Goal: Task Accomplishment & Management: Manage account settings

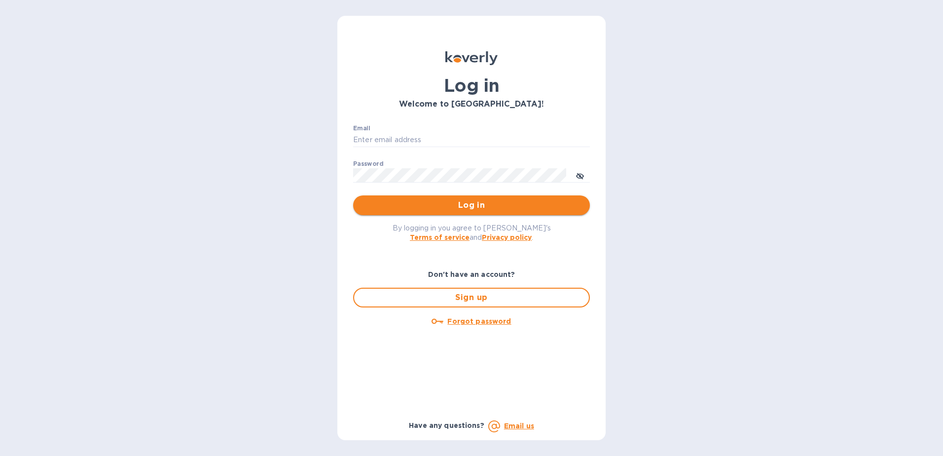
type input "[EMAIL_ADDRESS][DOMAIN_NAME]"
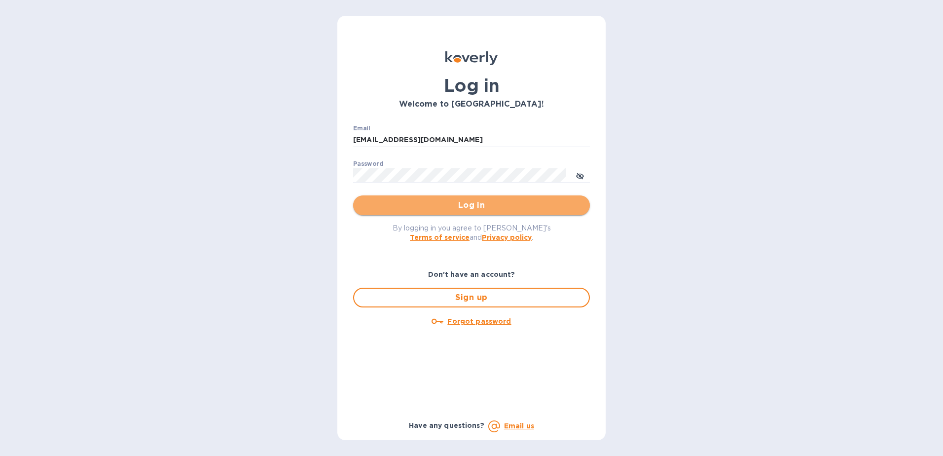
click at [465, 200] on span "Log in" at bounding box center [471, 205] width 221 height 12
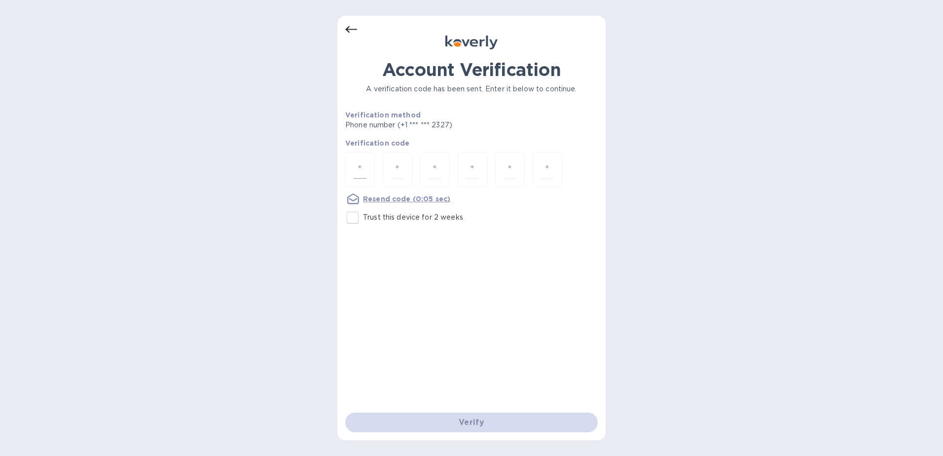
click at [353, 167] on div at bounding box center [360, 169] width 30 height 35
type input "5"
type input "3"
type input "2"
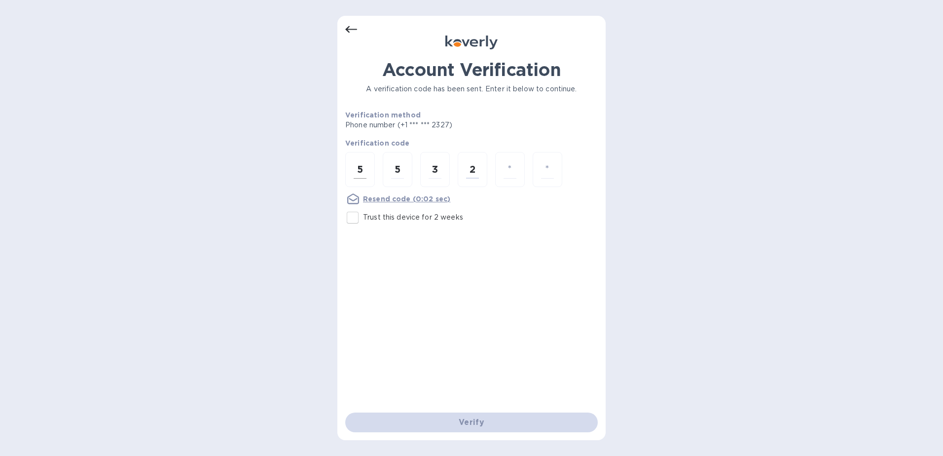
type input "0"
type input "5"
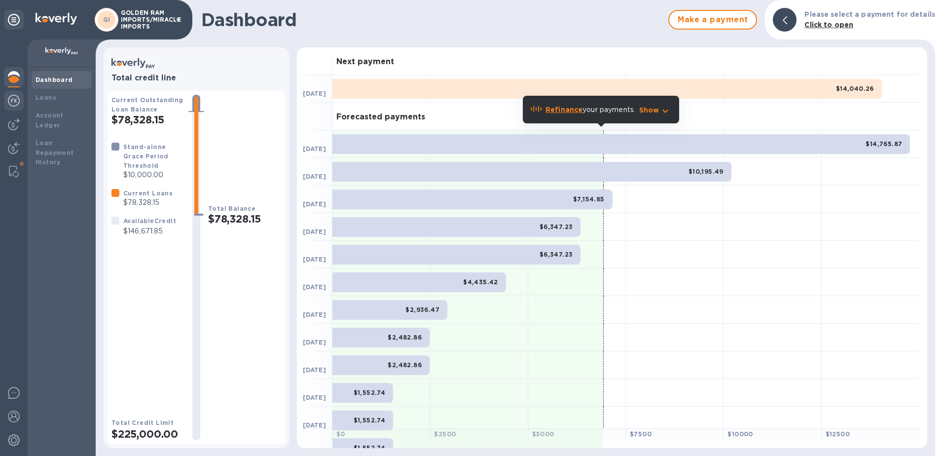
click at [13, 100] on img at bounding box center [14, 101] width 12 height 12
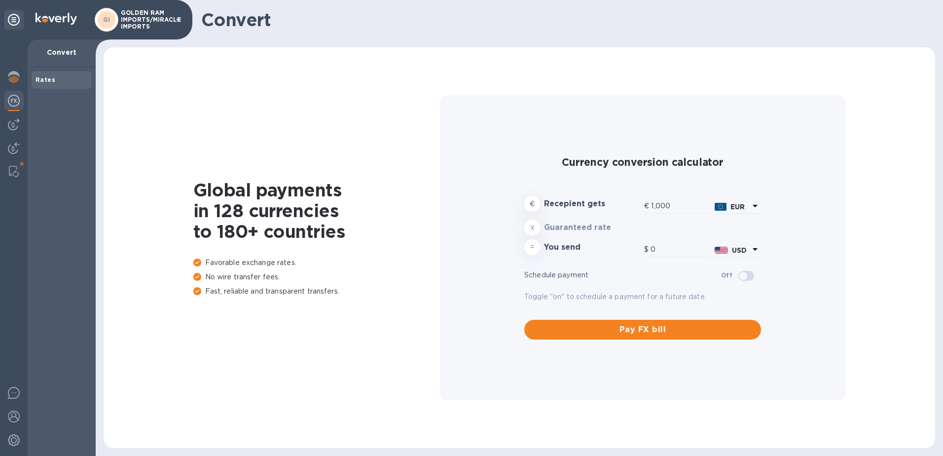
type input "1,166"
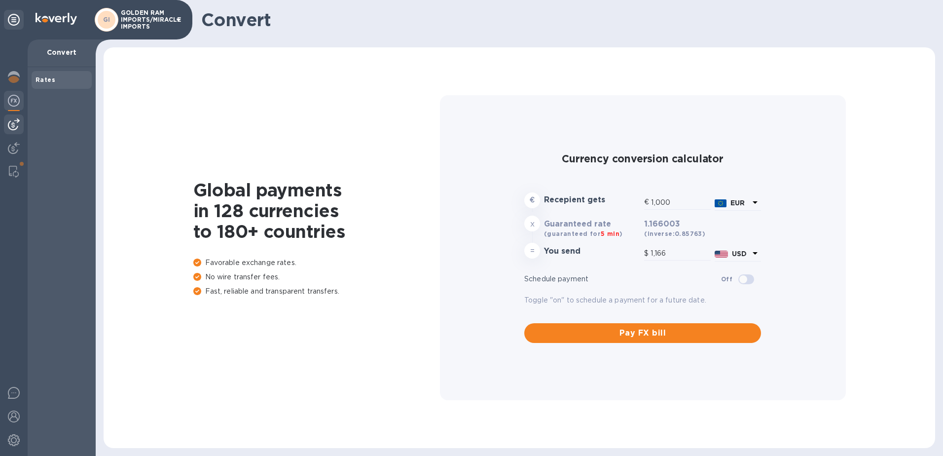
click at [18, 127] on img at bounding box center [14, 124] width 12 height 12
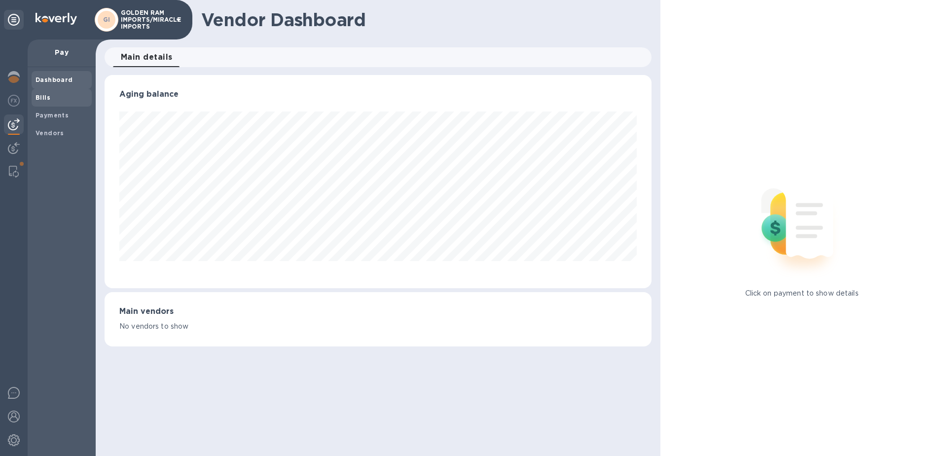
scroll to position [213, 548]
click at [48, 99] on b "Bills" at bounding box center [43, 97] width 15 height 7
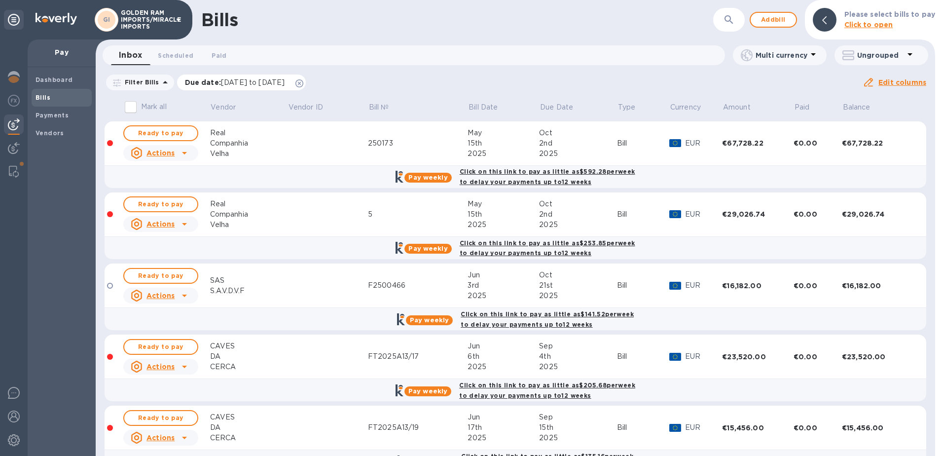
click at [303, 84] on icon at bounding box center [299, 83] width 8 height 8
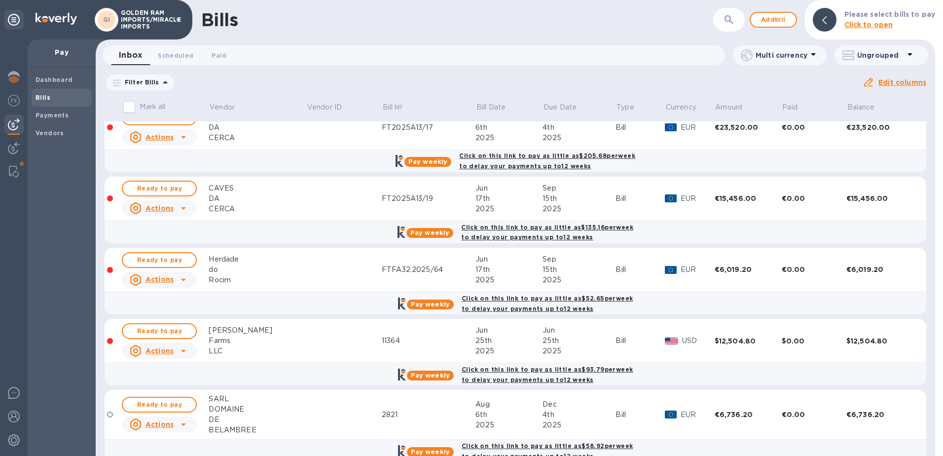
scroll to position [408, 0]
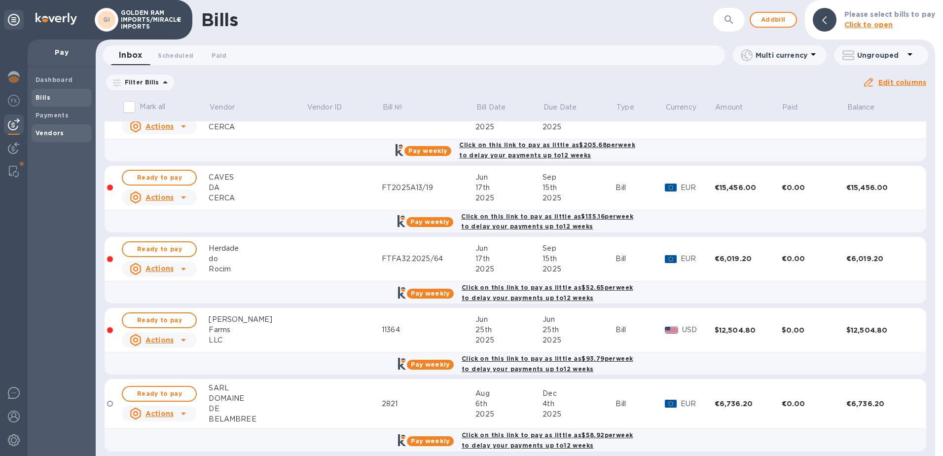
click at [43, 137] on span "Vendors" at bounding box center [50, 133] width 29 height 10
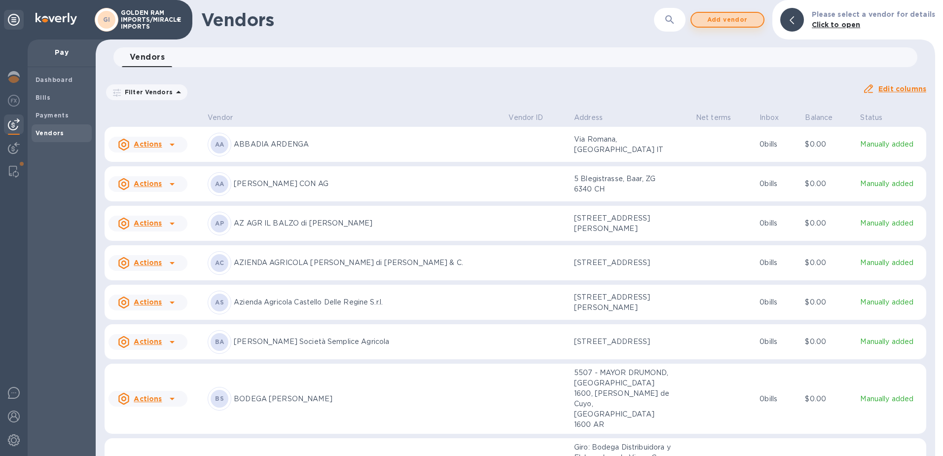
click at [719, 21] on span "Add vendor" at bounding box center [728, 20] width 56 height 12
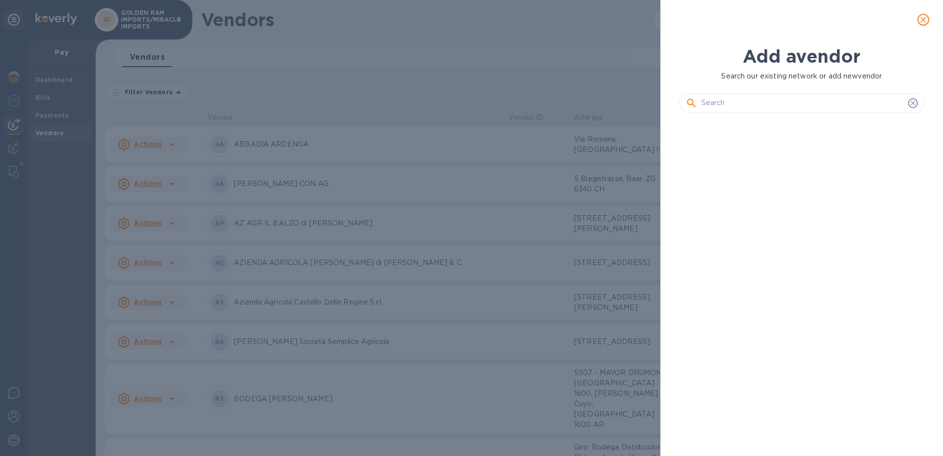
scroll to position [301, 250]
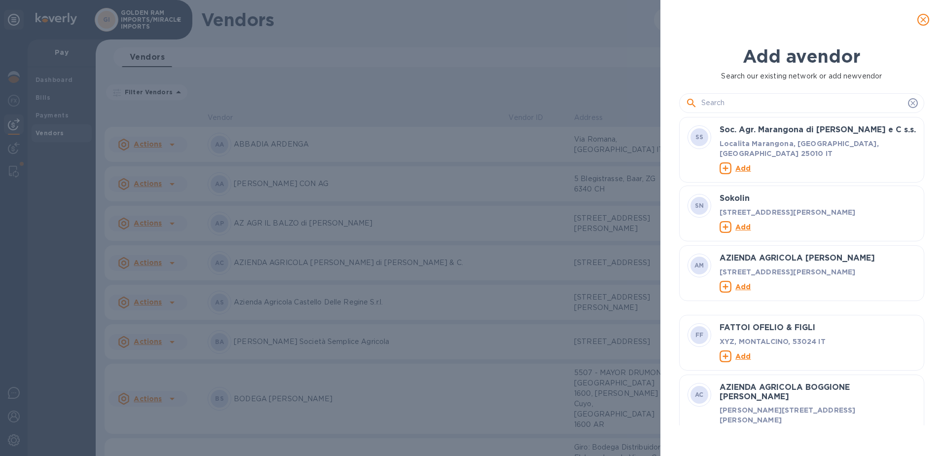
click at [737, 98] on input "text" at bounding box center [802, 103] width 203 height 15
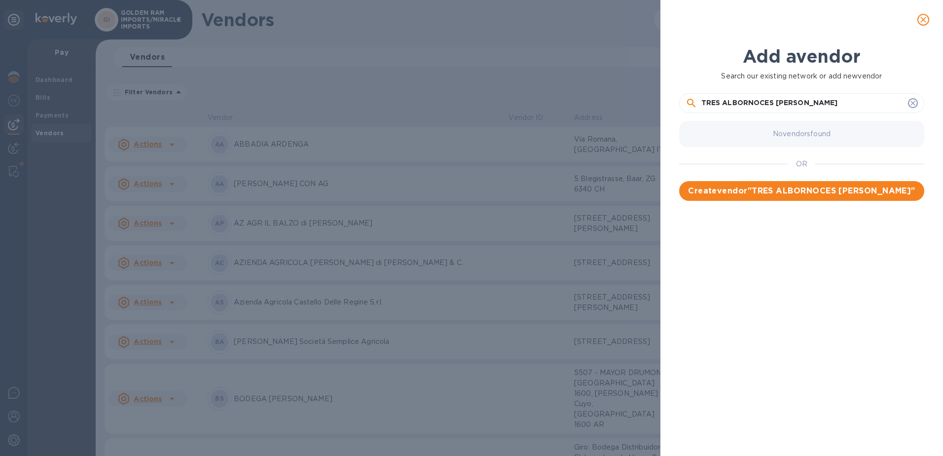
type input "TRES ALBORNOCES [PERSON_NAME]"
click at [797, 192] on span "Create vendor " TRES ALBORNOCES [PERSON_NAME] "" at bounding box center [801, 191] width 229 height 12
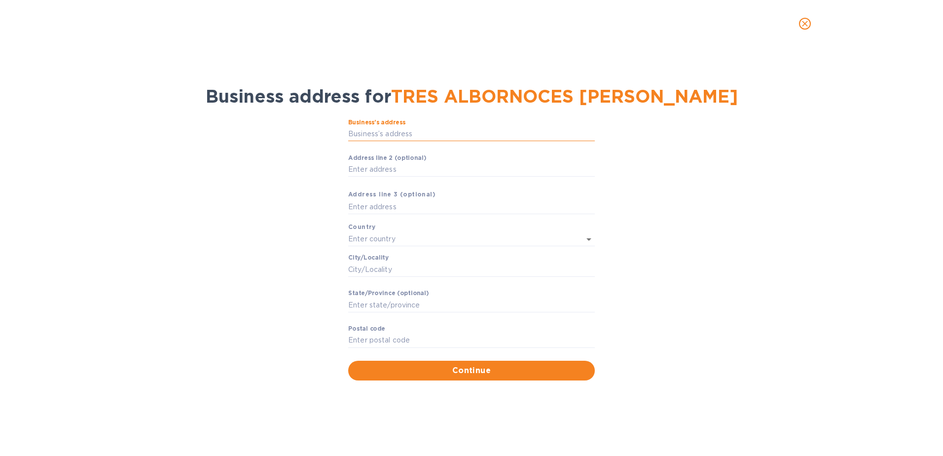
click at [434, 135] on input "Business’s аddress" at bounding box center [471, 134] width 247 height 15
click at [376, 136] on input "VEIN" at bounding box center [471, 134] width 247 height 15
click at [789, 225] on div "Business’s аddress VEINAT DE DIANA, 20 ​ Аddress line 2 (optional) ​ Аddress li…" at bounding box center [472, 249] width 918 height 273
click at [439, 134] on input "VEINAT DE DIANA, 20" at bounding box center [471, 134] width 247 height 15
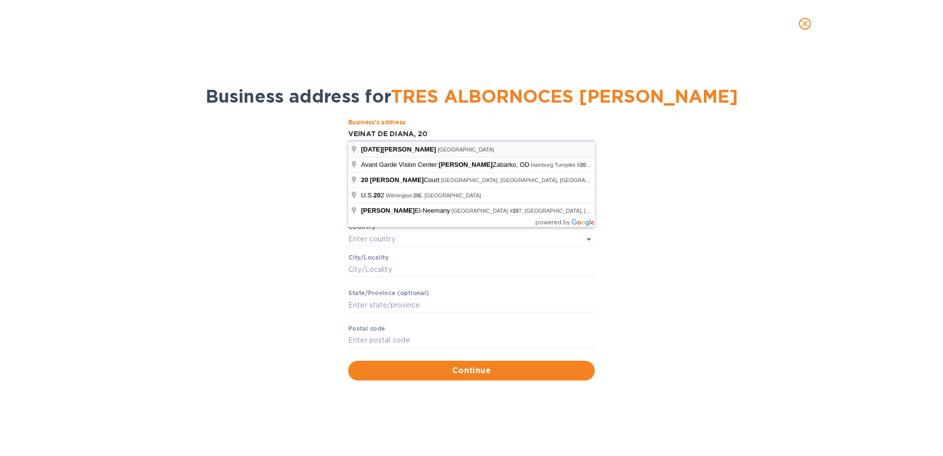
type input "CT [DATE][PERSON_NAME]"
type input "[GEOGRAPHIC_DATA]"
type input "[DATE][PERSON_NAME]"
type input "CT"
type input "17464"
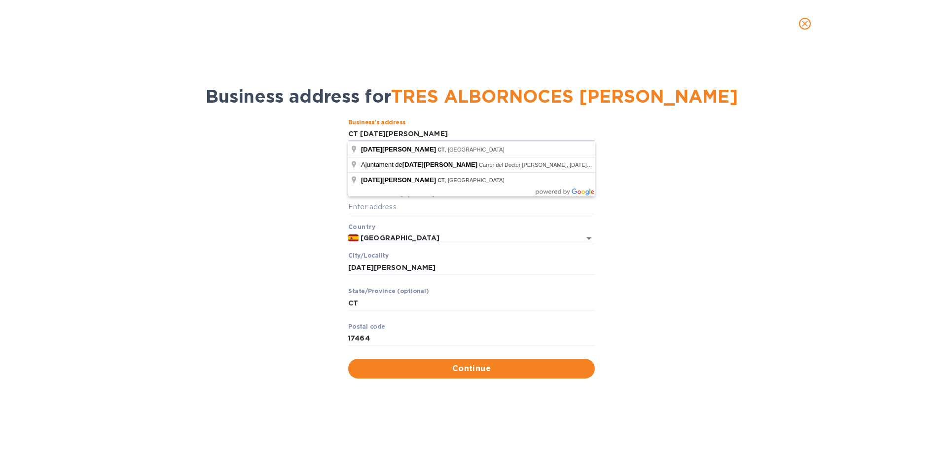
drag, startPoint x: 426, startPoint y: 132, endPoint x: 333, endPoint y: 134, distance: 93.3
click at [333, 134] on div "Business’s аddress CT [DATE][PERSON_NAME] ​ Аddress line 2 (optional) ​ Аddress…" at bounding box center [472, 248] width 918 height 271
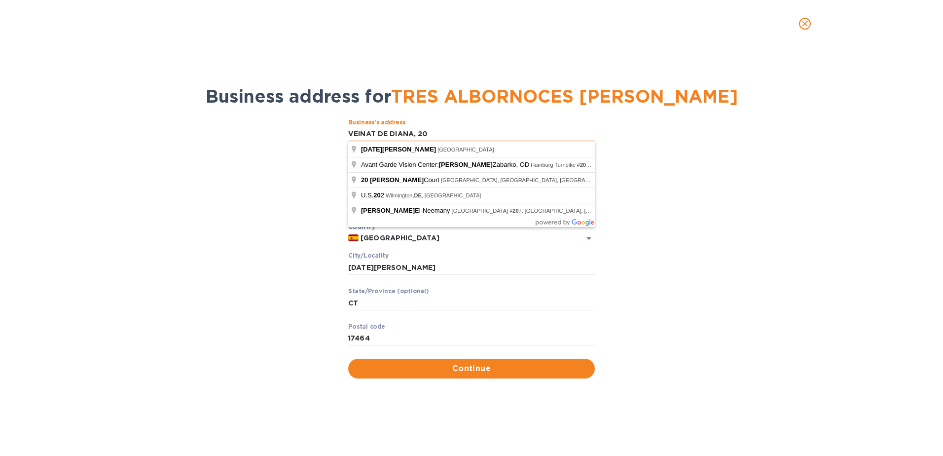
click at [529, 128] on input "VEINAT DE DIANA, 20" at bounding box center [471, 134] width 247 height 15
type input "VEINAT DE DIANA, 20"
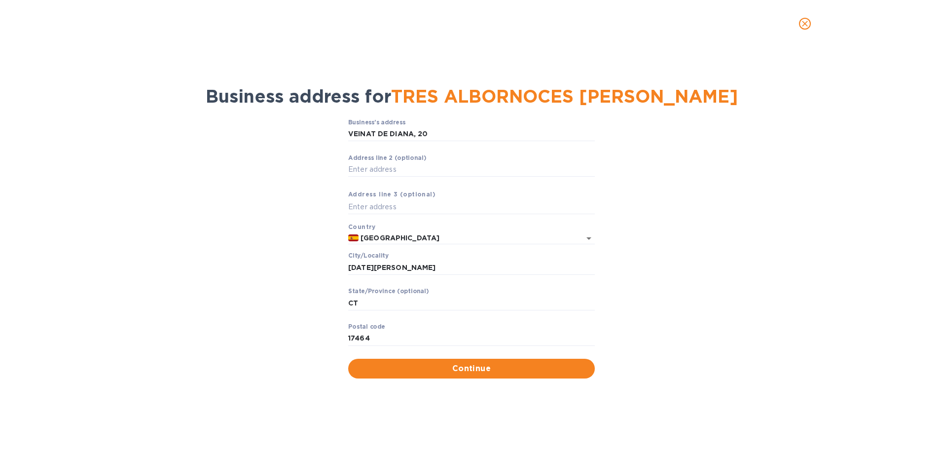
click at [765, 144] on div "Business’s аddress VEINAT DE DIANA, 20 ​ Аddress line 2 (optional) ​ Аddress li…" at bounding box center [472, 248] width 918 height 271
click at [478, 370] on span "Continue" at bounding box center [471, 369] width 231 height 12
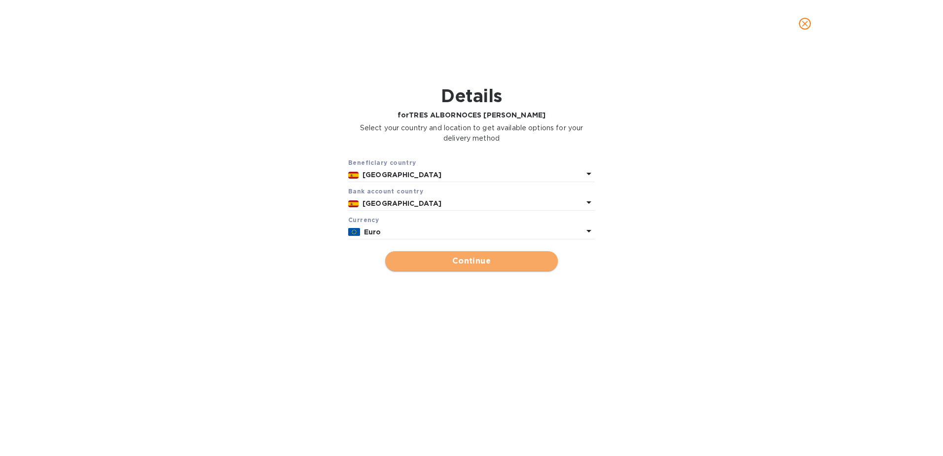
click at [478, 260] on span "Continue" at bounding box center [471, 261] width 157 height 12
type input "TRES ALBORNOCES [PERSON_NAME]"
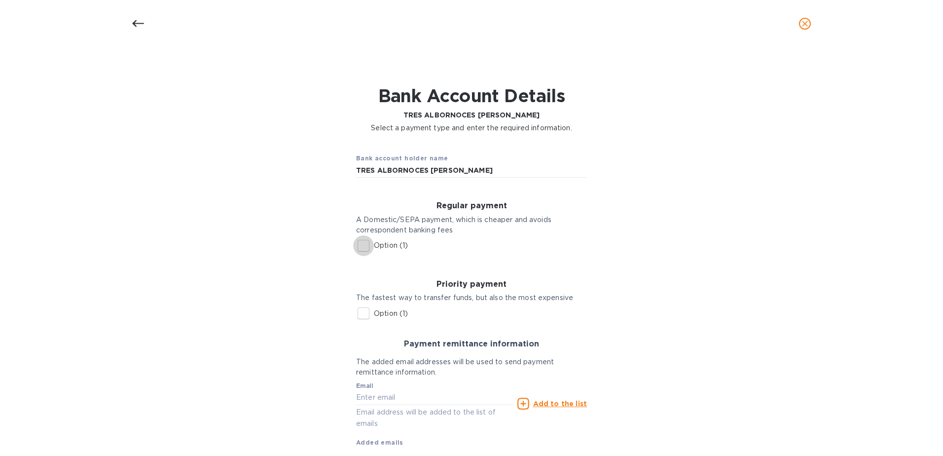
click at [364, 250] on input "Option (1)" at bounding box center [363, 245] width 21 height 21
checkbox input "true"
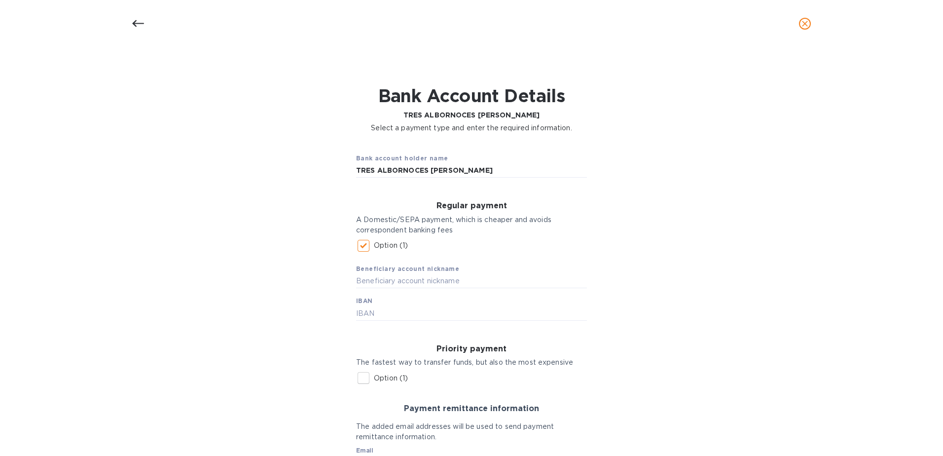
scroll to position [122, 0]
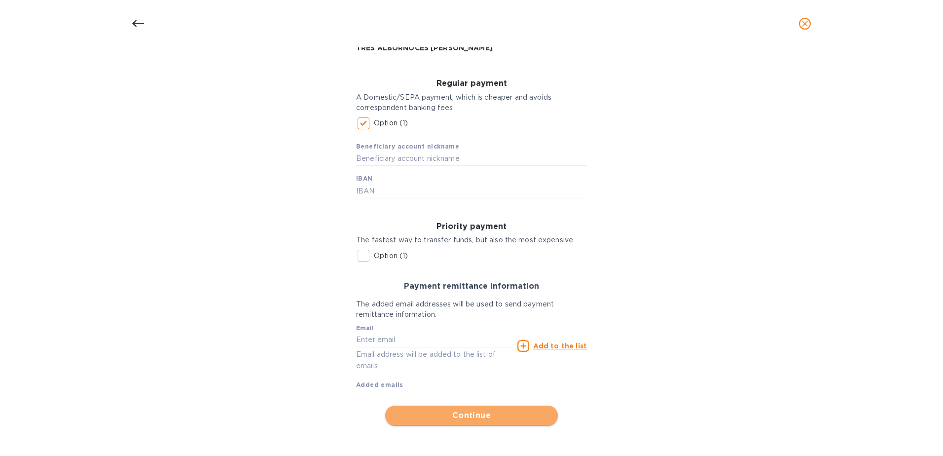
click at [477, 415] on span "Continue" at bounding box center [471, 415] width 157 height 12
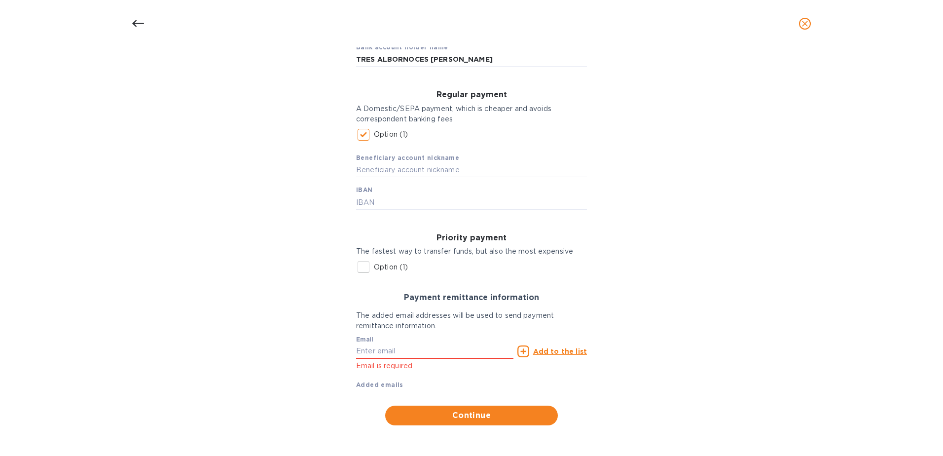
click at [396, 193] on div "Beneficiary account nickname IBAN" at bounding box center [471, 177] width 231 height 65
click at [395, 169] on input "text" at bounding box center [471, 170] width 231 height 15
type input "LA NATURAL"
click at [405, 206] on input "ES" at bounding box center [471, 202] width 231 height 15
type input "[FINANCIAL_ID]"
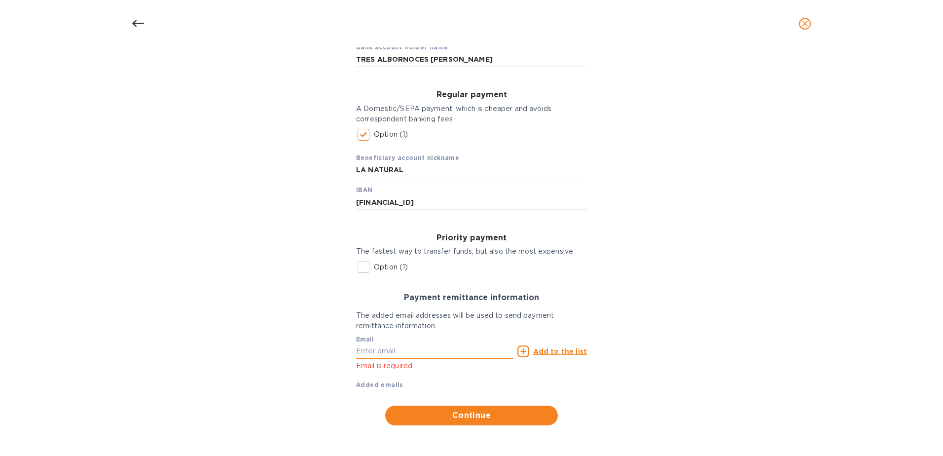
click at [377, 352] on input "text" at bounding box center [434, 351] width 157 height 15
click at [396, 352] on input "text" at bounding box center [434, 351] width 157 height 15
paste input "mailto:[PERSON_NAME][EMAIL_ADDRESS][DOMAIN_NAME]"
type input "[PERSON_NAME][EMAIL_ADDRESS][DOMAIN_NAME]"
click at [543, 349] on u "Add to the list" at bounding box center [560, 351] width 54 height 8
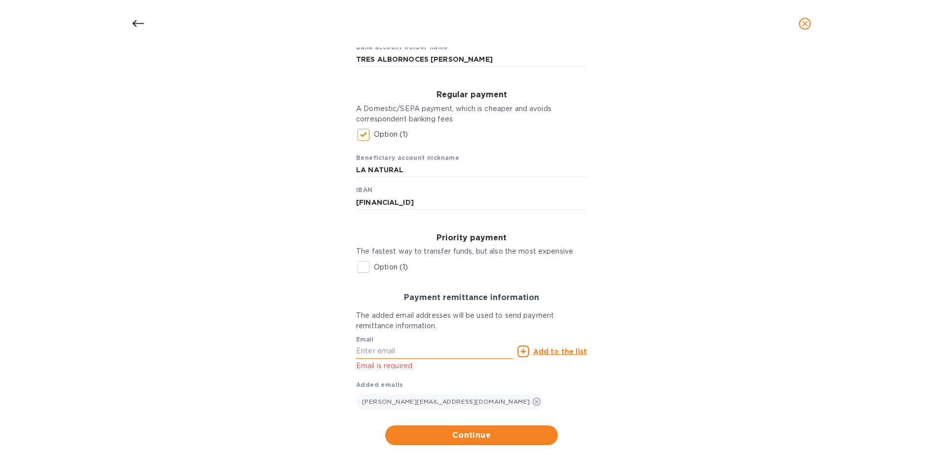
click at [368, 351] on input "text" at bounding box center [434, 351] width 157 height 15
paste input "mailto:[EMAIL_ADDRESS][DOMAIN_NAME]"
type input "[EMAIL_ADDRESS][DOMAIN_NAME]"
click at [543, 352] on u "Add to the list" at bounding box center [560, 351] width 54 height 8
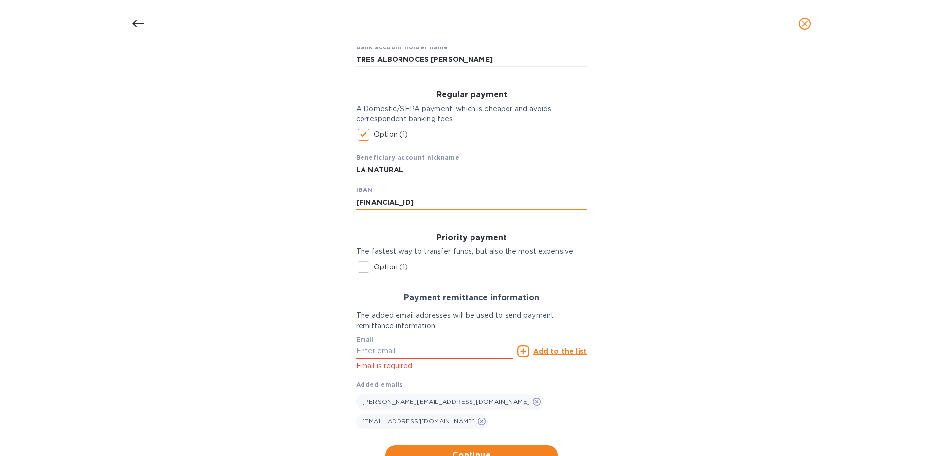
click at [372, 202] on input "[FINANCIAL_ID]" at bounding box center [471, 202] width 231 height 15
click at [390, 202] on input "[FINANCIAL_ID]" at bounding box center [471, 202] width 231 height 15
click at [406, 202] on input "[FINANCIAL_ID]" at bounding box center [471, 202] width 231 height 15
click at [427, 200] on input "[FINANCIAL_ID]" at bounding box center [471, 202] width 231 height 15
click at [447, 200] on input "[FINANCIAL_ID]" at bounding box center [471, 202] width 231 height 15
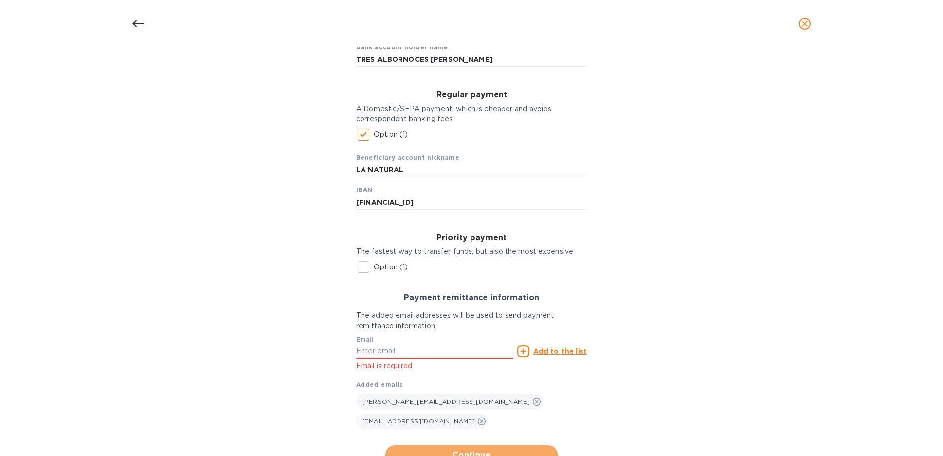
click at [466, 449] on span "Continue" at bounding box center [471, 455] width 157 height 12
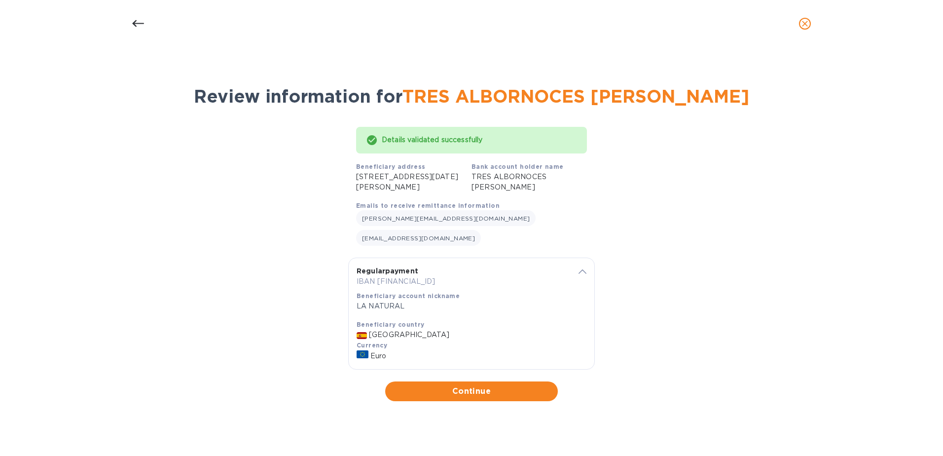
scroll to position [0, 0]
click at [473, 385] on span "Continue" at bounding box center [471, 391] width 157 height 12
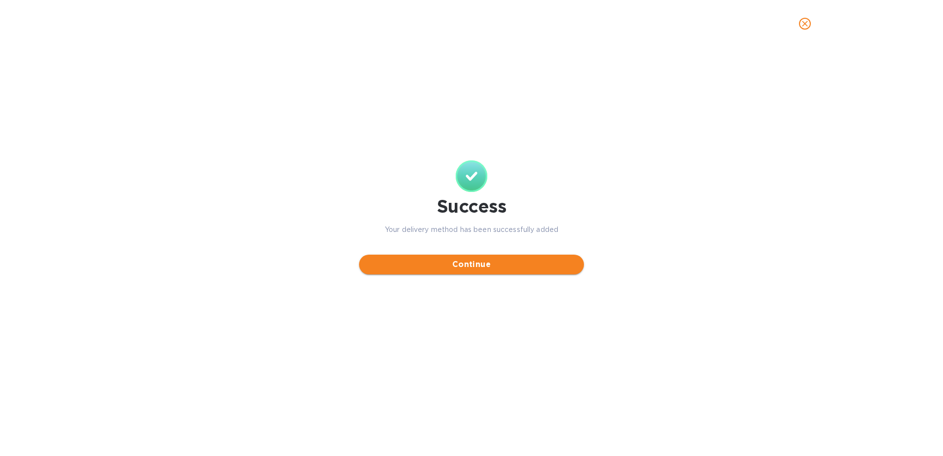
click at [471, 264] on span "Continue" at bounding box center [471, 264] width 209 height 12
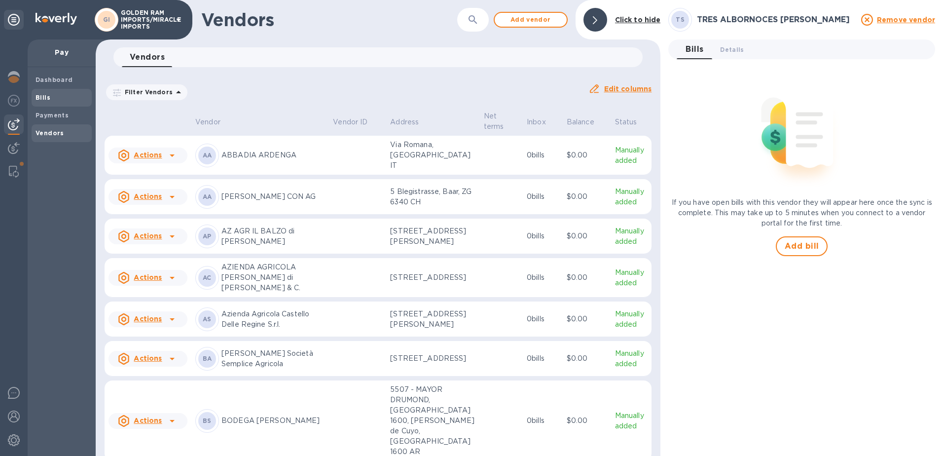
click at [45, 94] on b "Bills" at bounding box center [43, 97] width 15 height 7
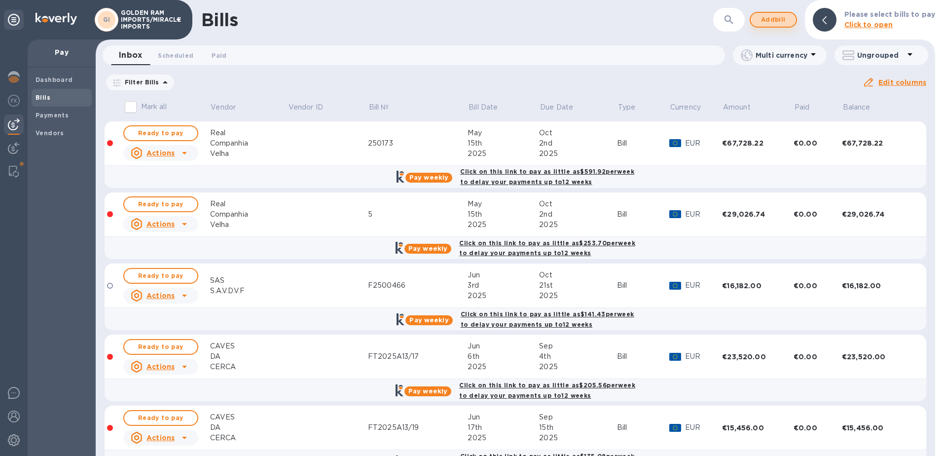
click at [775, 16] on span "Add bill" at bounding box center [774, 20] width 30 height 12
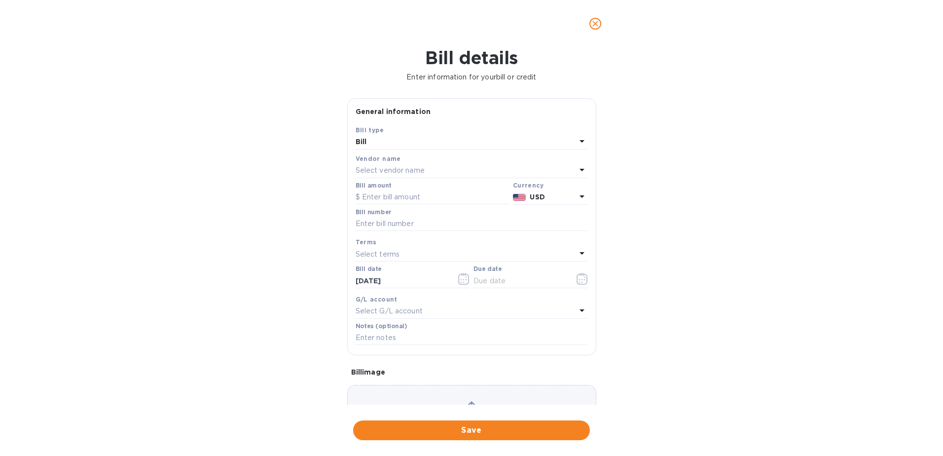
click at [364, 166] on p "Select vendor name" at bounding box center [390, 170] width 69 height 10
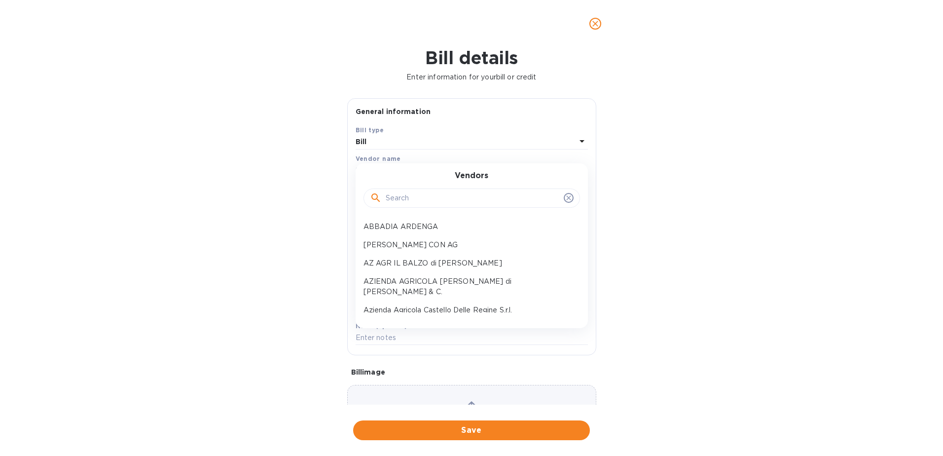
click at [403, 201] on input "text" at bounding box center [473, 198] width 174 height 15
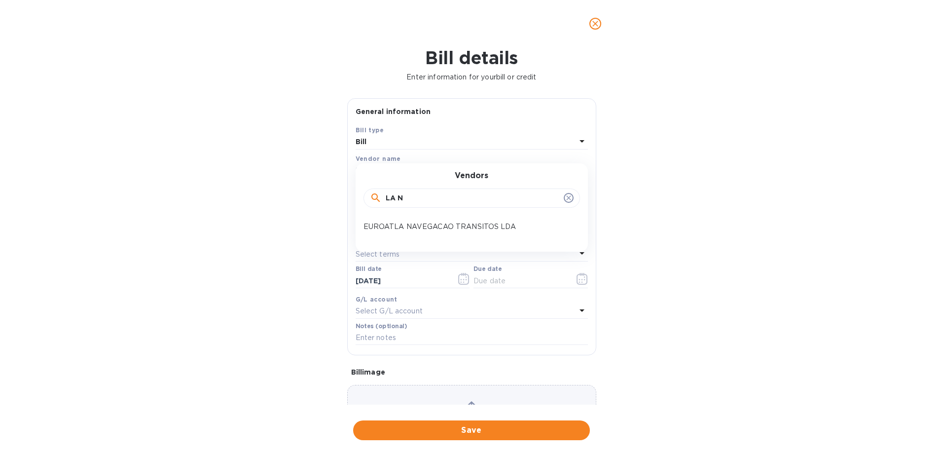
drag, startPoint x: 403, startPoint y: 201, endPoint x: 359, endPoint y: 203, distance: 43.5
click at [360, 203] on div "Vendors LA N" at bounding box center [472, 192] width 232 height 42
type input "TRES"
click at [400, 222] on p "TRES ALBORNOCES [PERSON_NAME]" at bounding box center [468, 227] width 209 height 10
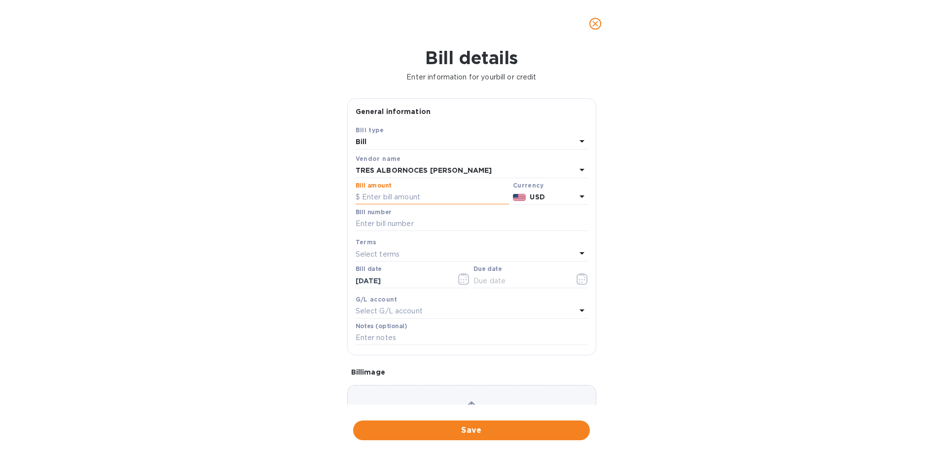
click at [391, 203] on input "text" at bounding box center [432, 197] width 153 height 15
click at [400, 192] on input "text" at bounding box center [432, 197] width 153 height 15
type input "6,350.40"
click at [564, 198] on p "USD" at bounding box center [553, 197] width 46 height 10
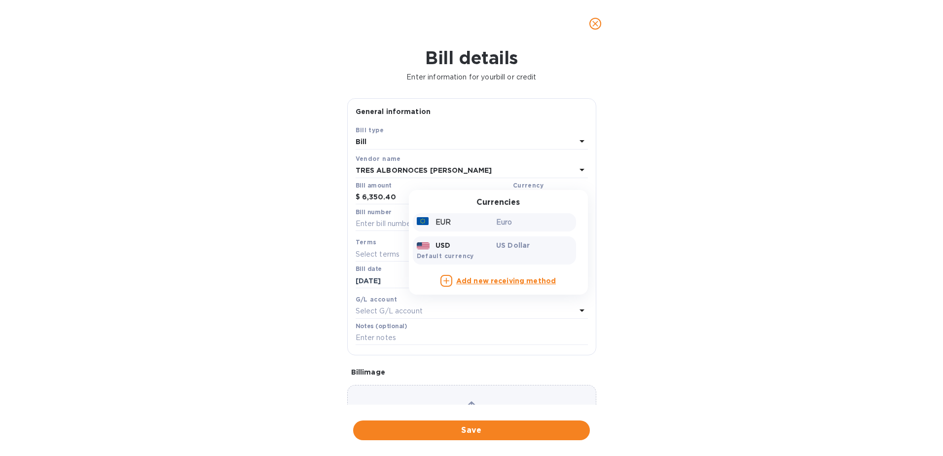
click at [496, 225] on p "Euro" at bounding box center [534, 222] width 76 height 10
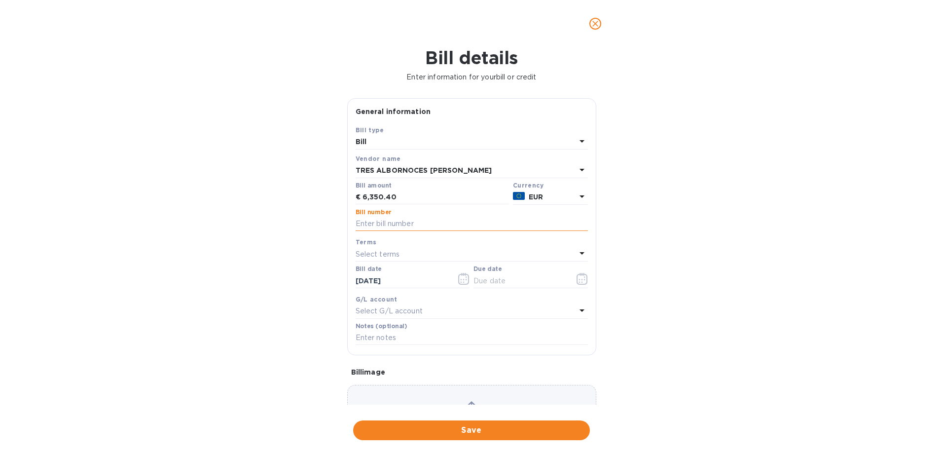
click at [399, 222] on input "text" at bounding box center [472, 224] width 232 height 15
type input "F250816"
click at [464, 278] on icon "button" at bounding box center [463, 279] width 11 height 12
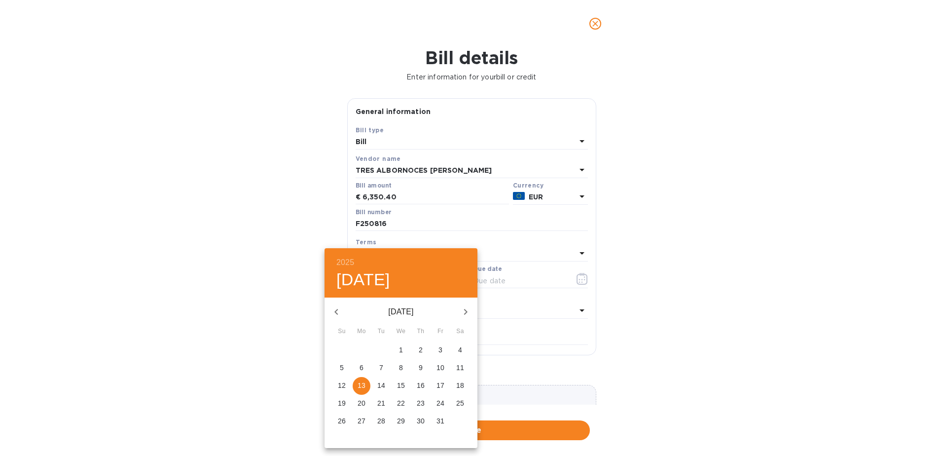
click at [464, 278] on div "2025 [DATE]" at bounding box center [401, 272] width 153 height 49
click at [503, 224] on div at bounding box center [471, 228] width 943 height 456
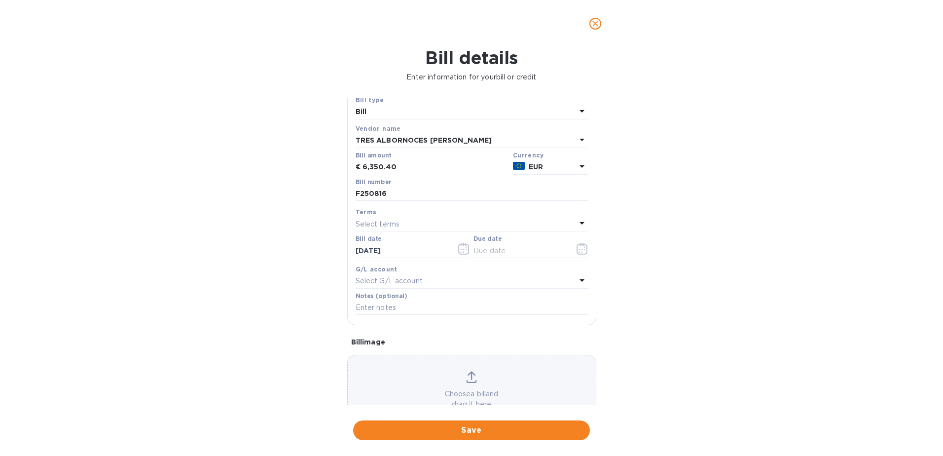
scroll to position [63, 0]
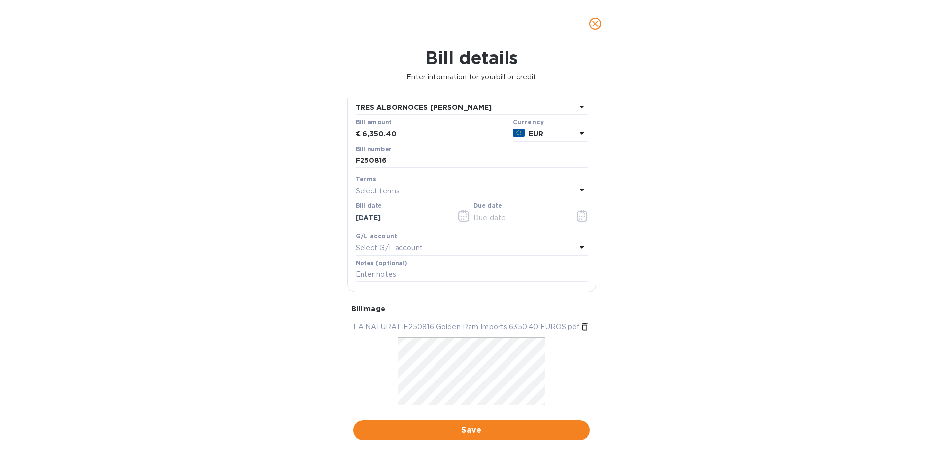
click at [396, 195] on p "Select terms" at bounding box center [378, 191] width 44 height 10
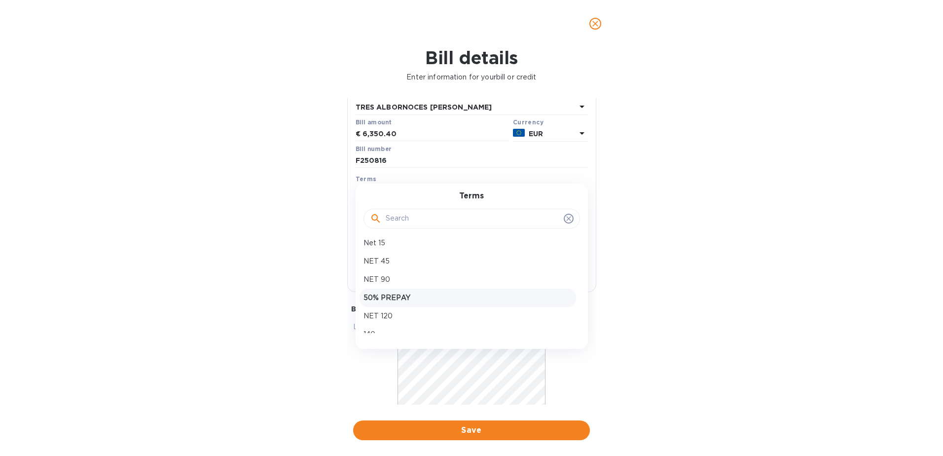
scroll to position [103, 0]
click at [482, 295] on p "50% PREPAY" at bounding box center [468, 291] width 209 height 10
type input "[DATE]"
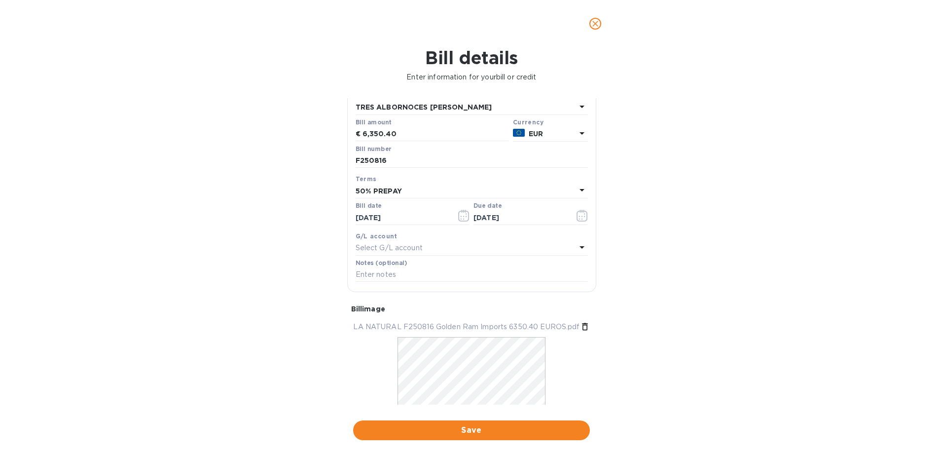
click at [214, 235] on div "Bill details Enter information for your bill or credit General information Save…" at bounding box center [471, 251] width 943 height 408
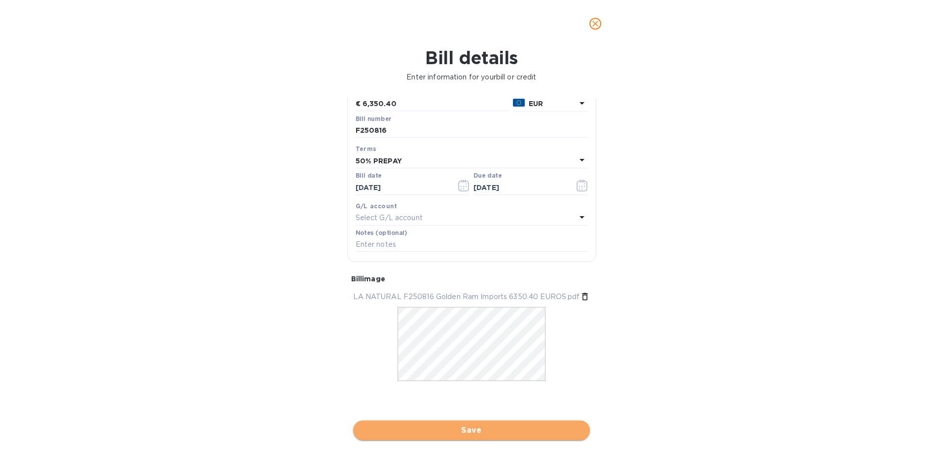
click at [467, 429] on span "Save" at bounding box center [471, 430] width 221 height 12
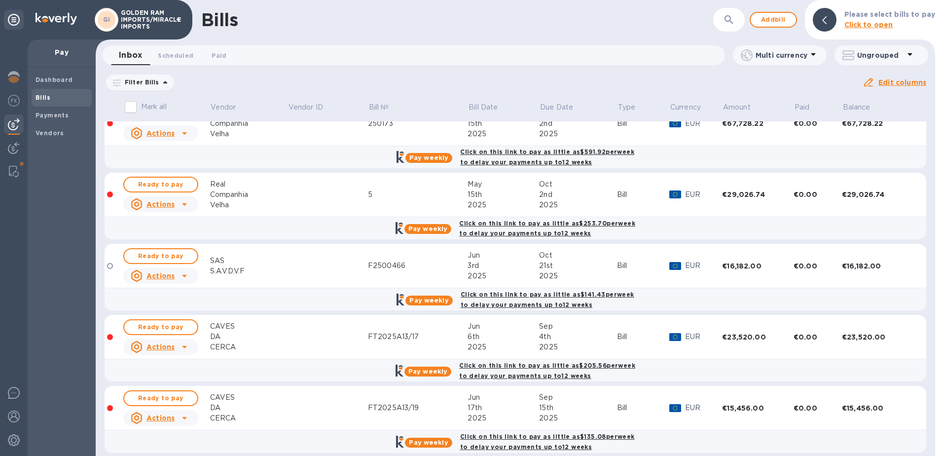
scroll to position [0, 0]
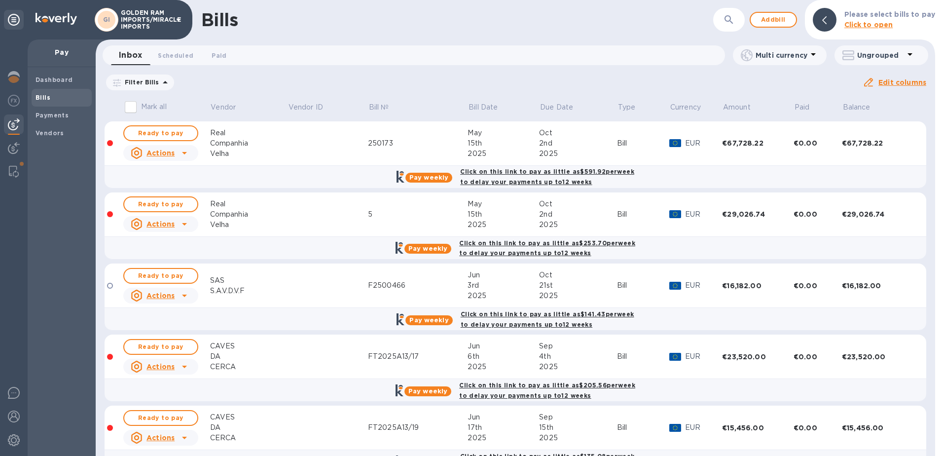
click at [0, 0] on icon at bounding box center [0, 0] width 0 height 0
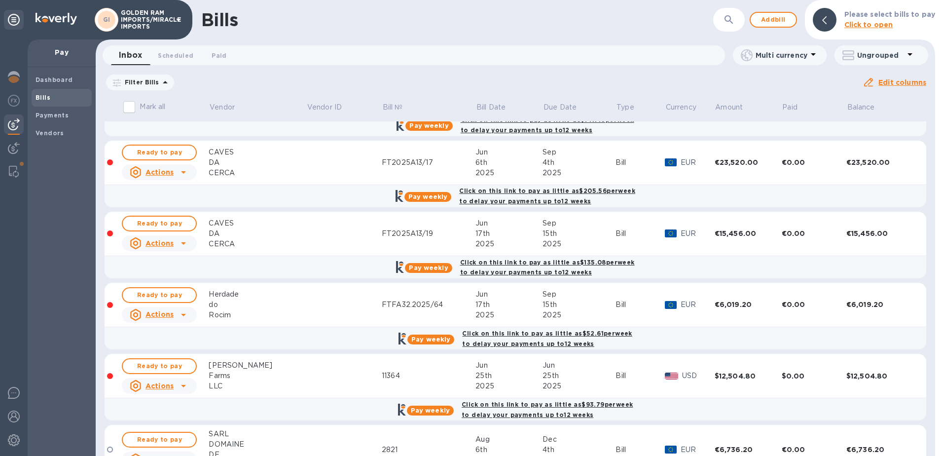
scroll to position [484, 0]
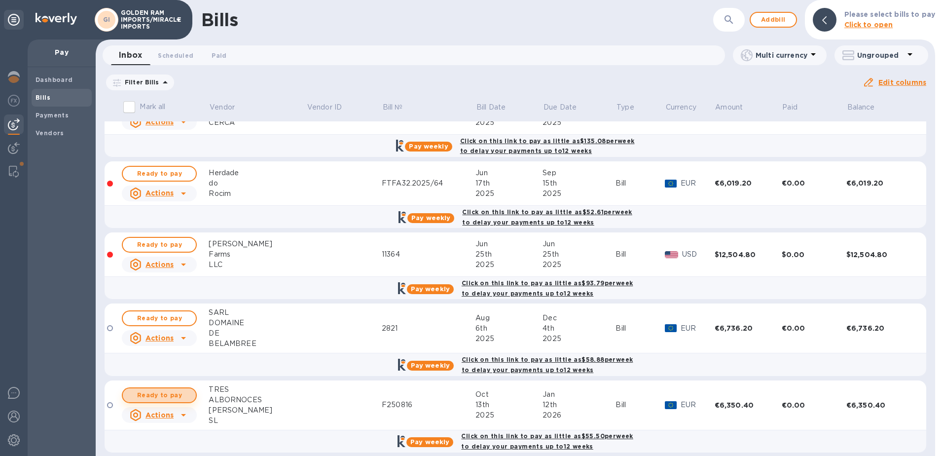
click at [170, 389] on span "Ready to pay" at bounding box center [159, 395] width 57 height 12
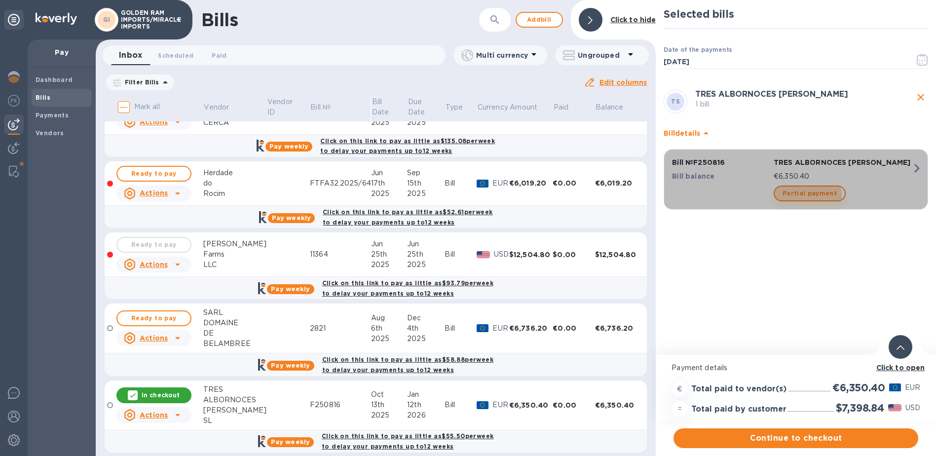
click at [800, 195] on span "Partial payment" at bounding box center [809, 193] width 54 height 12
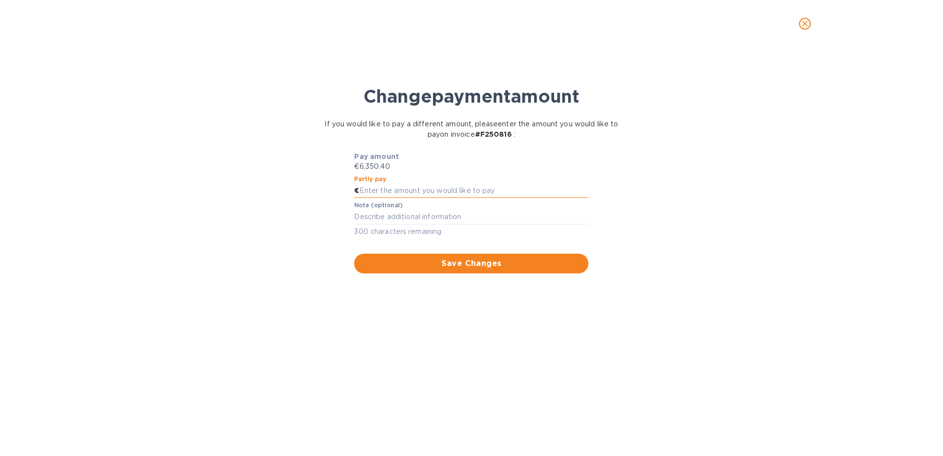
click at [409, 189] on input "text" at bounding box center [474, 191] width 229 height 15
type input "3,175.20"
click at [385, 212] on div "x" at bounding box center [471, 217] width 234 height 15
type textarea "50% PAYMENT"
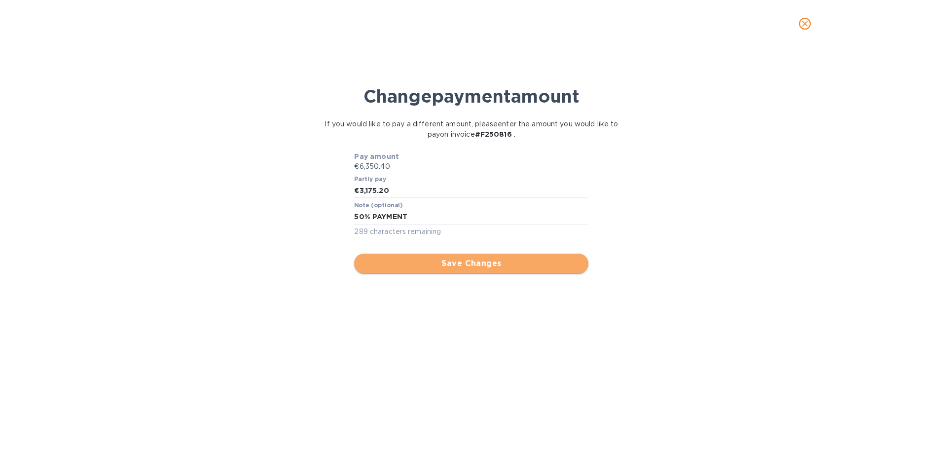
click at [450, 264] on span "Save Changes" at bounding box center [471, 264] width 219 height 12
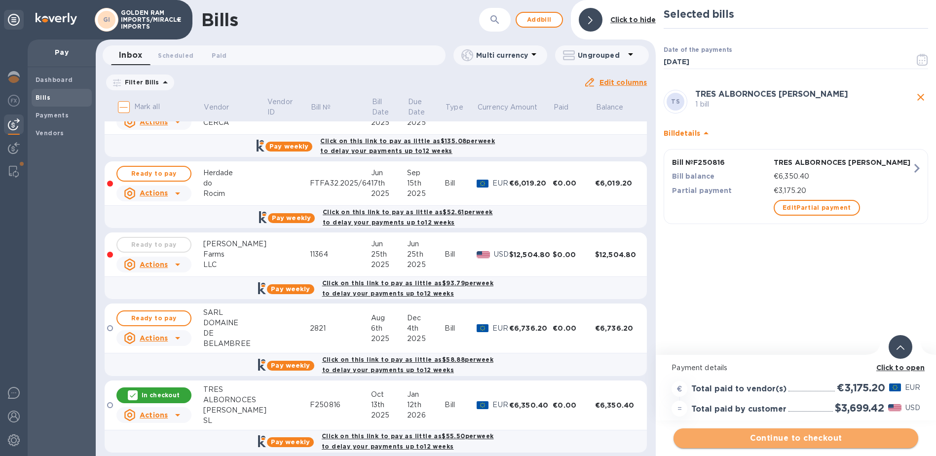
click at [781, 443] on span "Continue to checkout" at bounding box center [795, 438] width 229 height 12
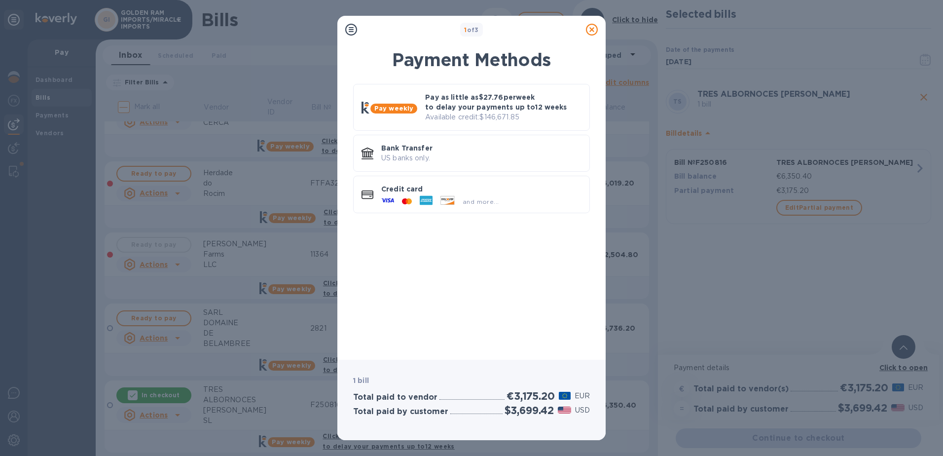
click at [593, 29] on icon at bounding box center [592, 30] width 12 height 12
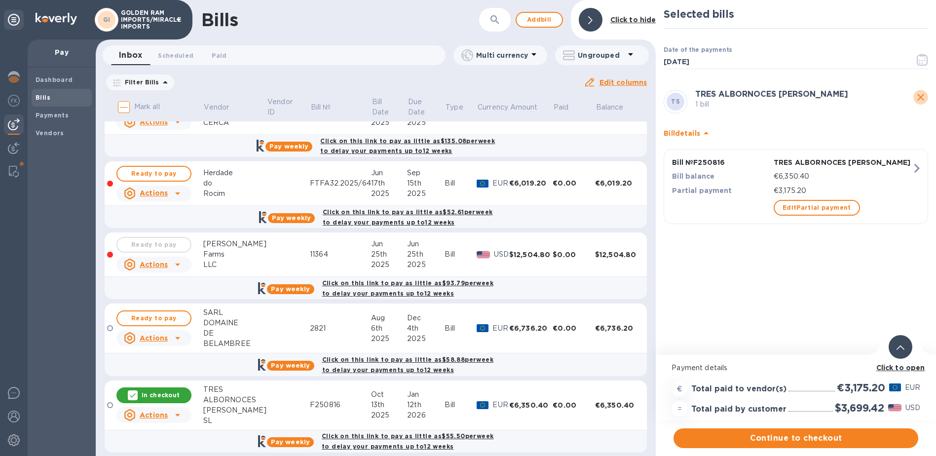
click at [917, 96] on icon "close" at bounding box center [921, 97] width 12 height 12
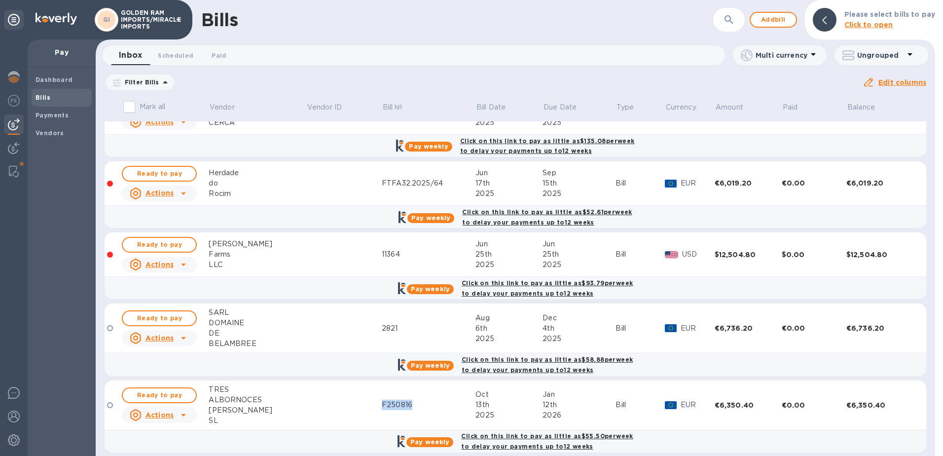
drag, startPoint x: 404, startPoint y: 394, endPoint x: 364, endPoint y: 396, distance: 40.5
click at [364, 396] on tr "Ready to pay Actions TRES ALBORNOCES [PERSON_NAME] F250816 [DATE] [DATE] Bill E…" at bounding box center [516, 405] width 822 height 50
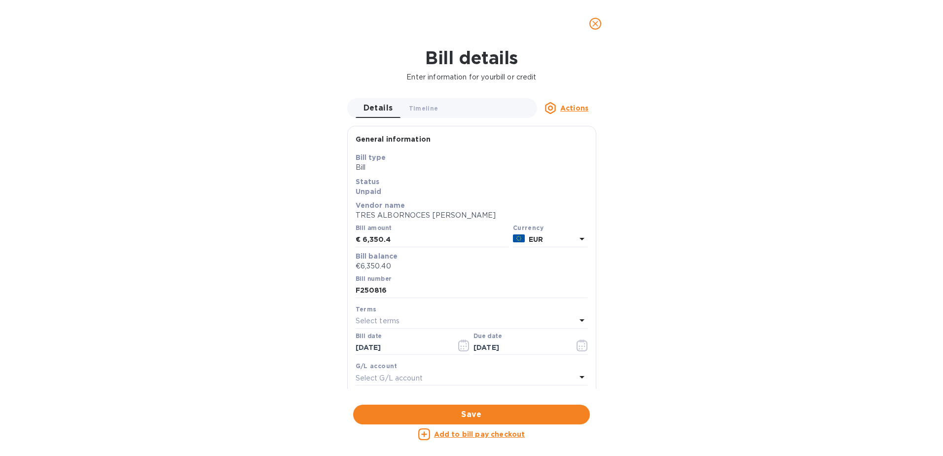
copy div "F250816"
drag, startPoint x: 396, startPoint y: 289, endPoint x: 333, endPoint y: 289, distance: 62.7
click at [339, 289] on div "Bill details Enter information for your bill or credit Details 0 Timeline 0 Act…" at bounding box center [471, 251] width 943 height 408
click at [598, 22] on icon "close" at bounding box center [596, 24] width 10 height 10
